Goal: Task Accomplishment & Management: Use online tool/utility

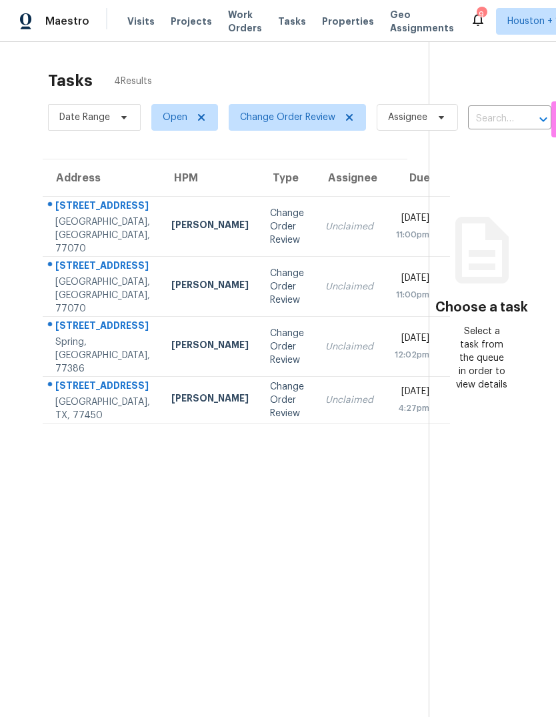
click at [78, 244] on div "Houston, TX, 77070" at bounding box center [102, 235] width 95 height 40
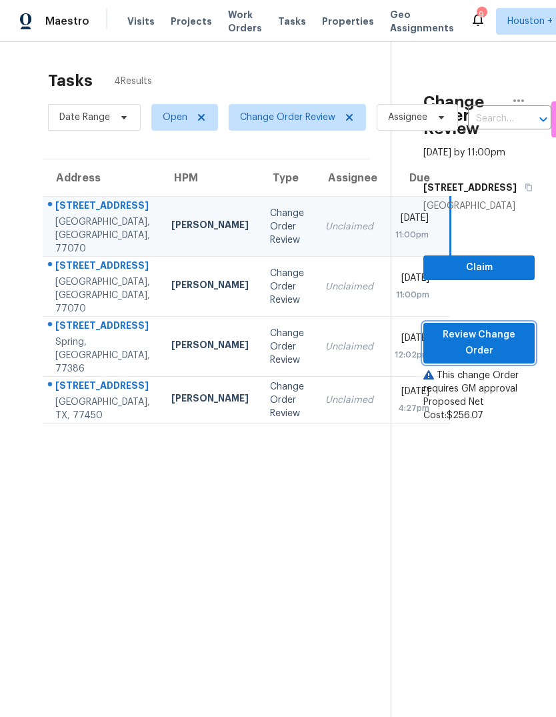
click at [513, 360] on span "Review Change Order" at bounding box center [479, 343] width 90 height 33
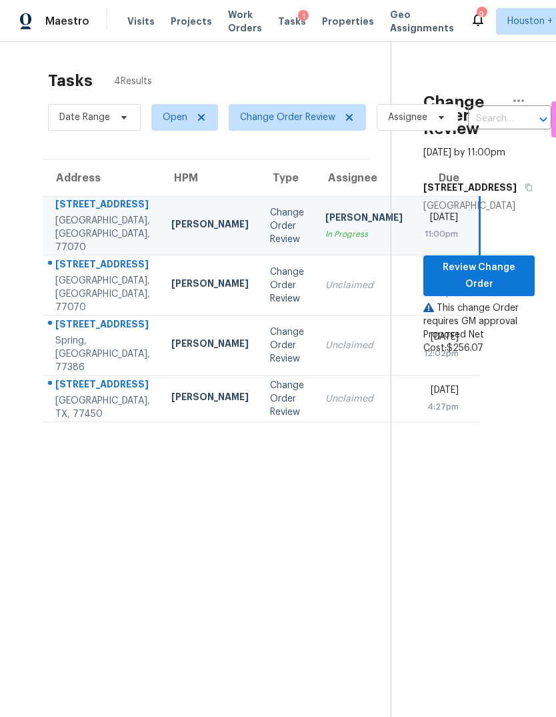
click at [259, 316] on td "Change Order Review" at bounding box center [286, 285] width 55 height 60
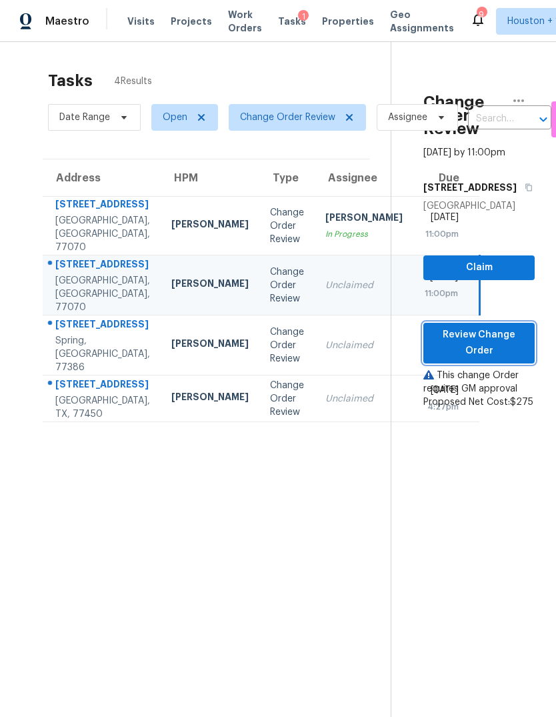
click at [490, 360] on span "Review Change Order" at bounding box center [479, 343] width 90 height 33
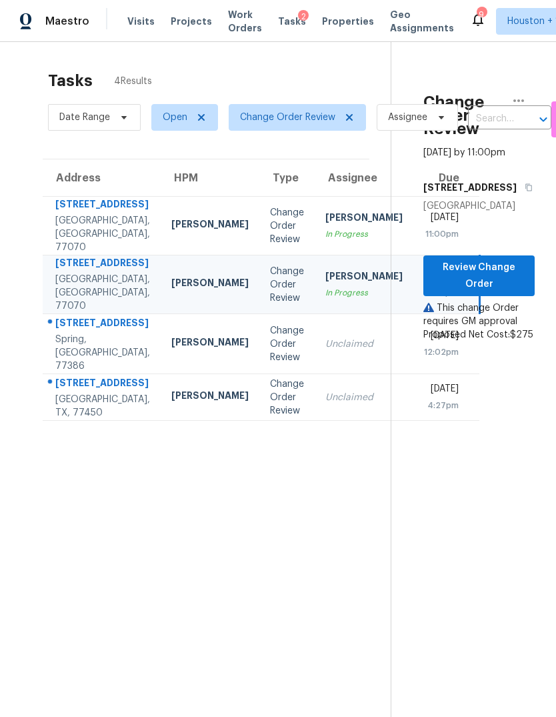
click at [270, 364] on div "Change Order Review" at bounding box center [287, 344] width 34 height 40
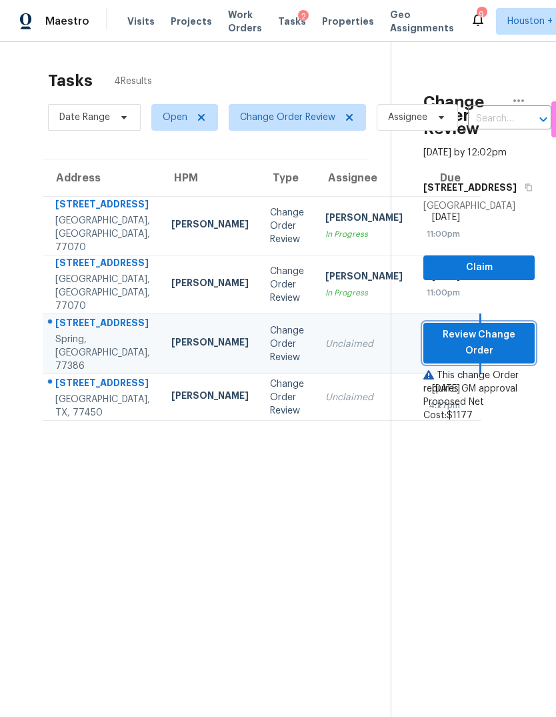
click at [471, 364] on button "Review Change Order" at bounding box center [479, 343] width 111 height 41
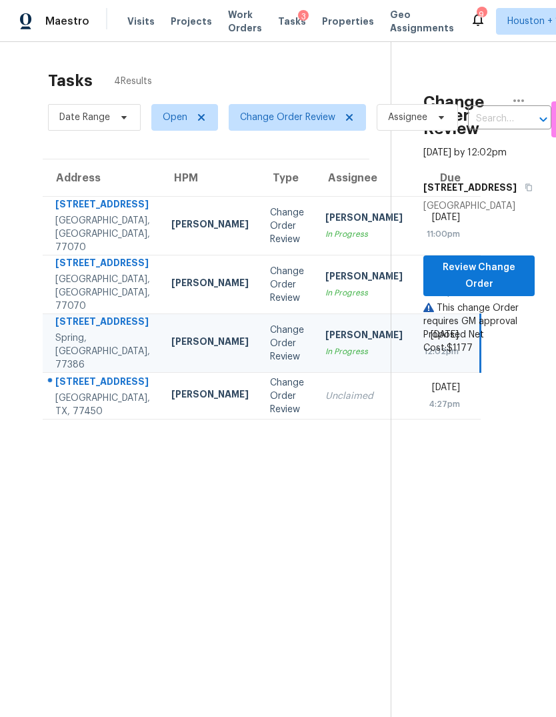
click at [270, 416] on div "Change Order Review" at bounding box center [287, 396] width 34 height 40
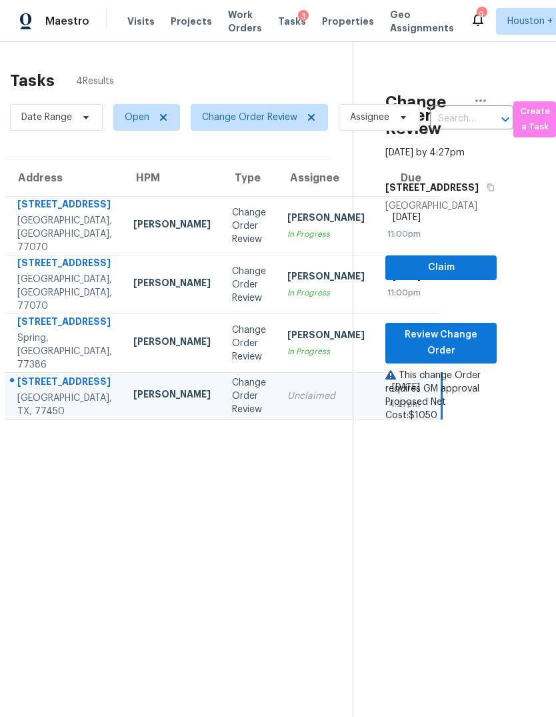
scroll to position [0, 38]
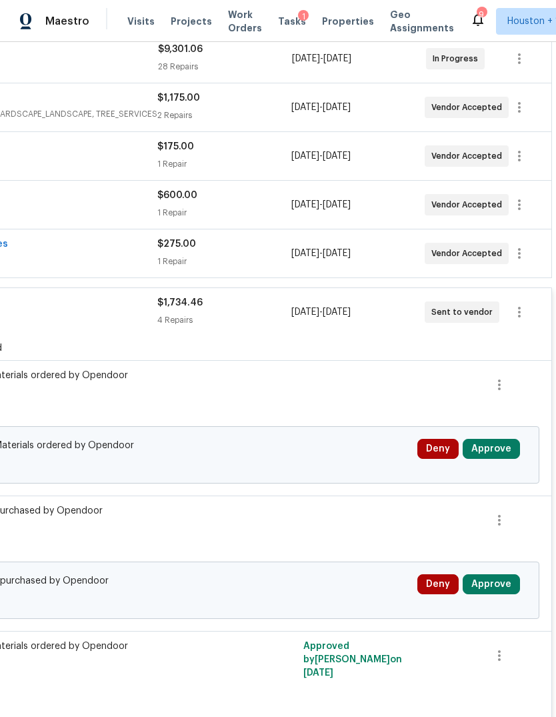
scroll to position [263, 197]
click at [484, 456] on button "Approve" at bounding box center [491, 449] width 57 height 20
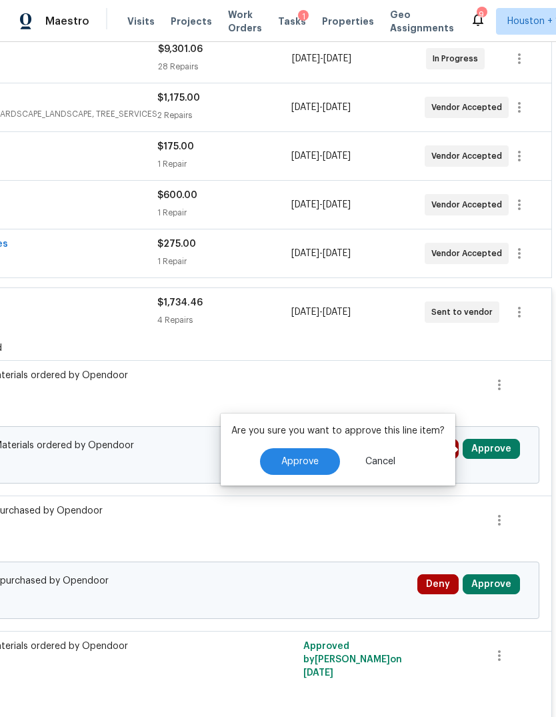
click at [316, 452] on button "Approve" at bounding box center [300, 461] width 80 height 27
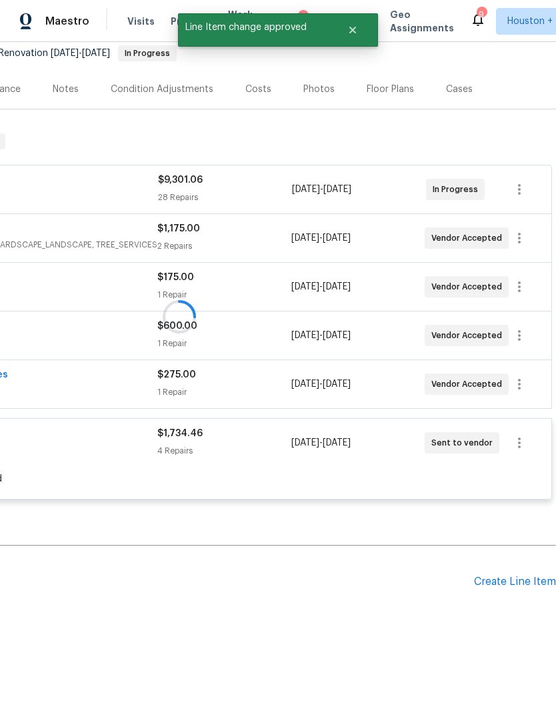
scroll to position [82, 197]
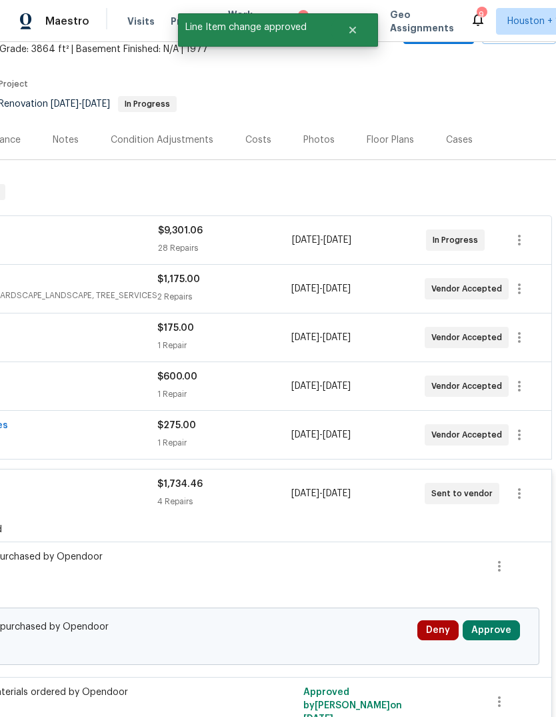
click at [508, 632] on button "Approve" at bounding box center [491, 630] width 57 height 20
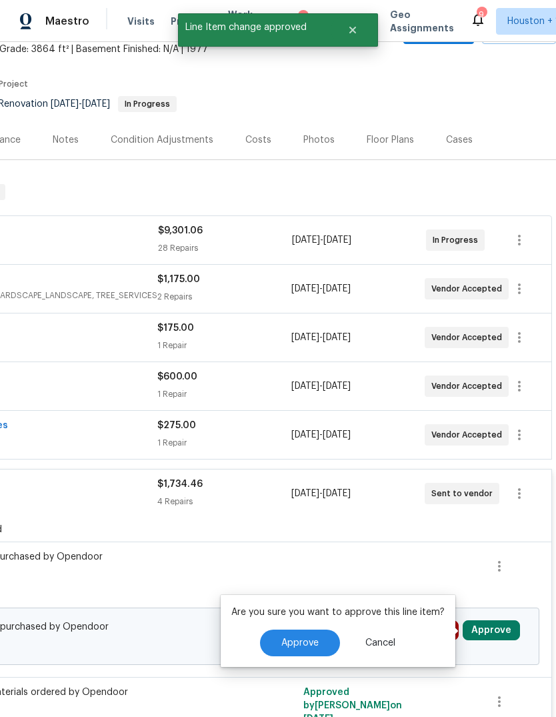
click at [336, 631] on div "Approve Cancel" at bounding box center [337, 643] width 213 height 27
click at [293, 648] on button "Approve" at bounding box center [300, 643] width 80 height 27
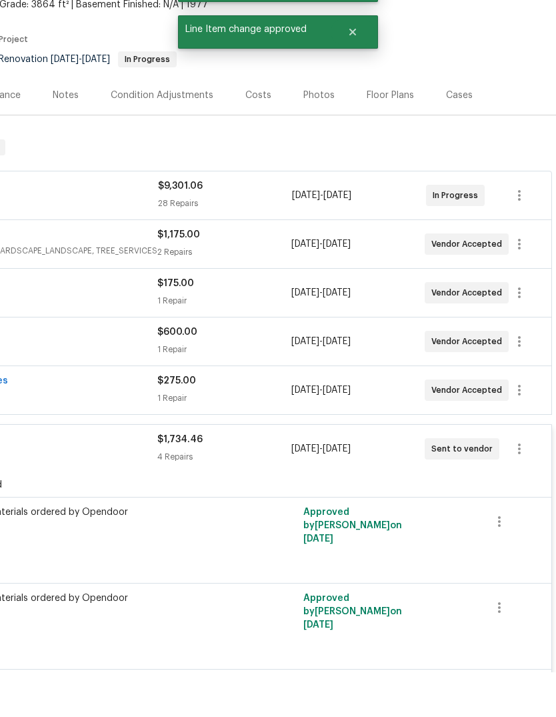
scroll to position [0, 0]
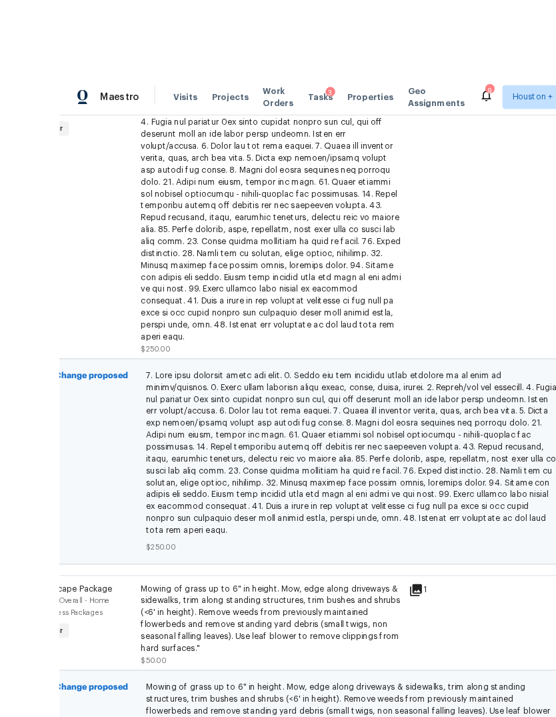
scroll to position [6, 0]
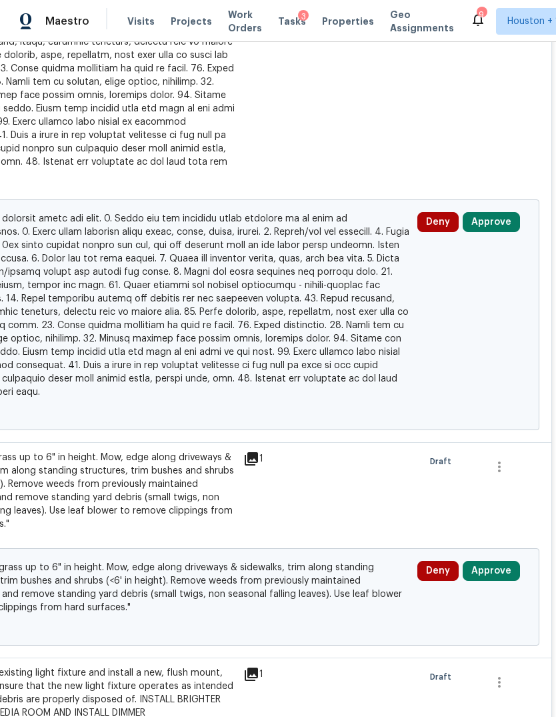
click at [503, 212] on button "Approve" at bounding box center [491, 222] width 57 height 20
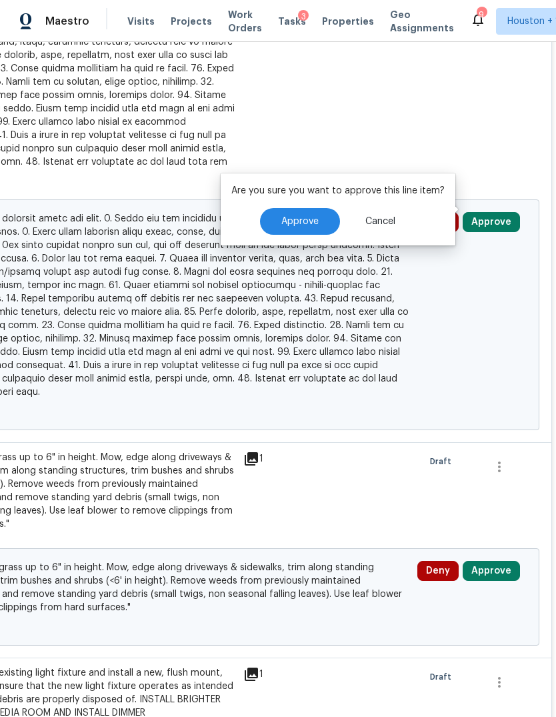
click at [317, 221] on button "Approve" at bounding box center [300, 221] width 80 height 27
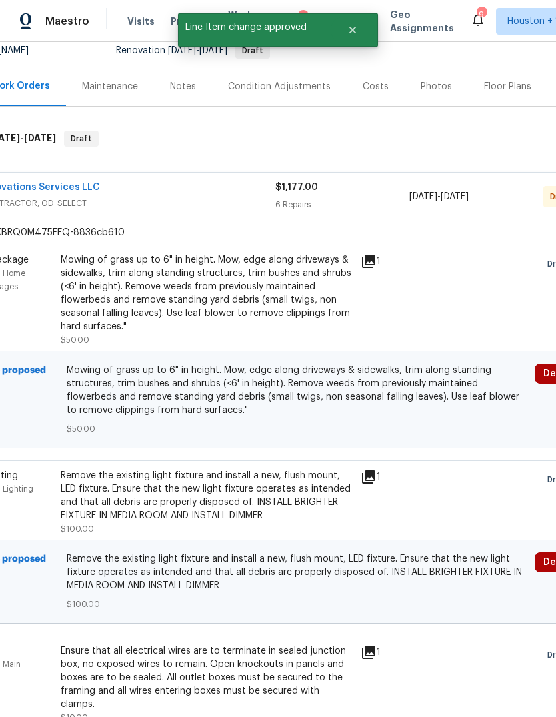
scroll to position [246, 145]
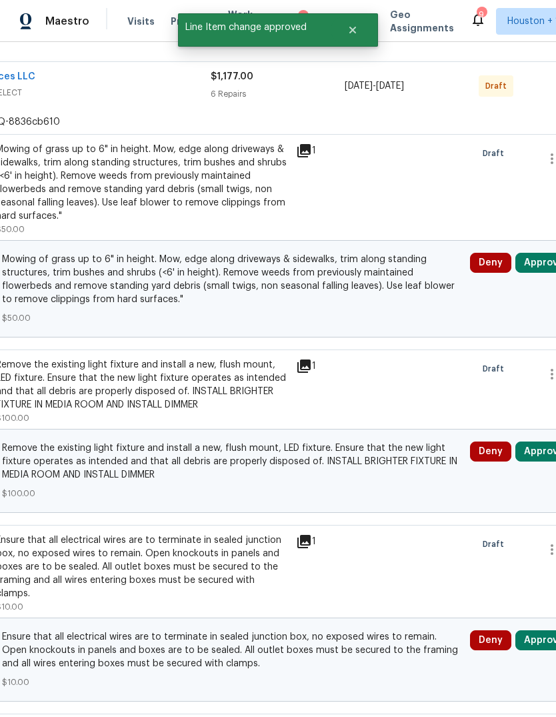
click at [536, 273] on button "Approve" at bounding box center [544, 263] width 57 height 20
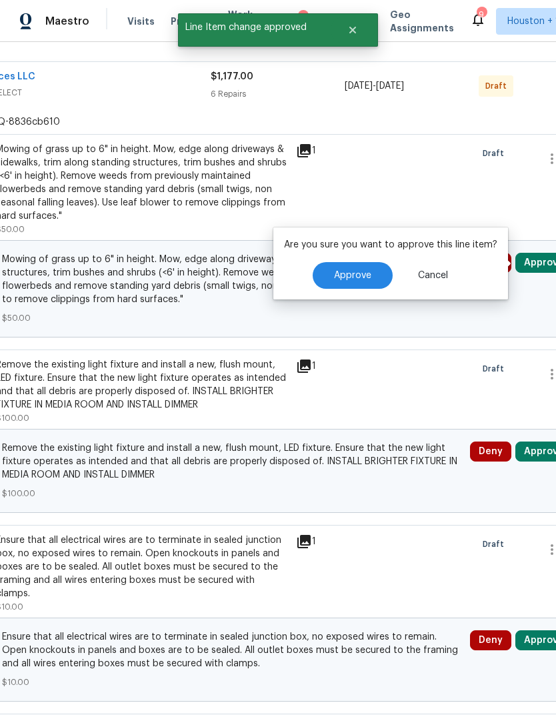
click at [360, 283] on button "Approve" at bounding box center [353, 275] width 80 height 27
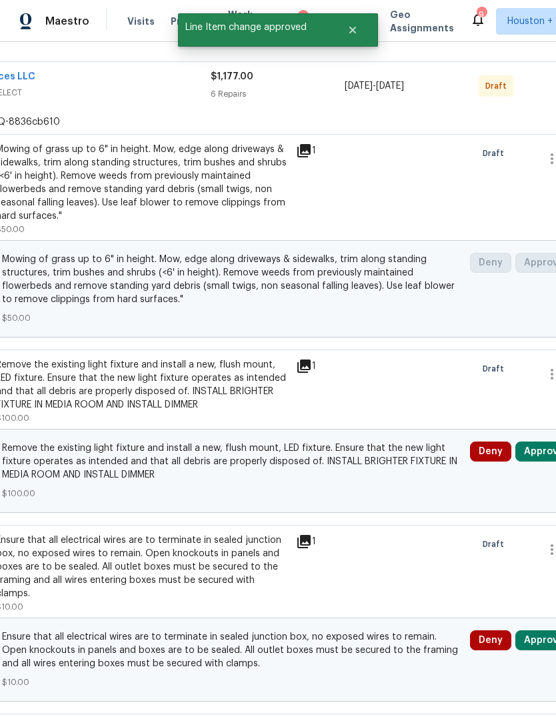
scroll to position [0, 145]
